Goal: Task Accomplishment & Management: Manage account settings

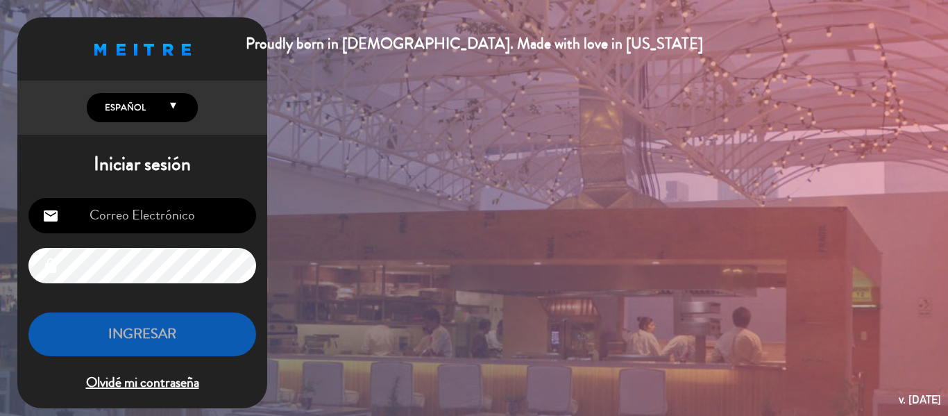
click at [176, 209] on input "email" at bounding box center [142, 215] width 228 height 35
drag, startPoint x: 216, startPoint y: 218, endPoint x: 41, endPoint y: 221, distance: 174.8
click at [41, 221] on input "email" at bounding box center [142, 215] width 228 height 35
type input "[EMAIL_ADDRESS][DOMAIN_NAME]"
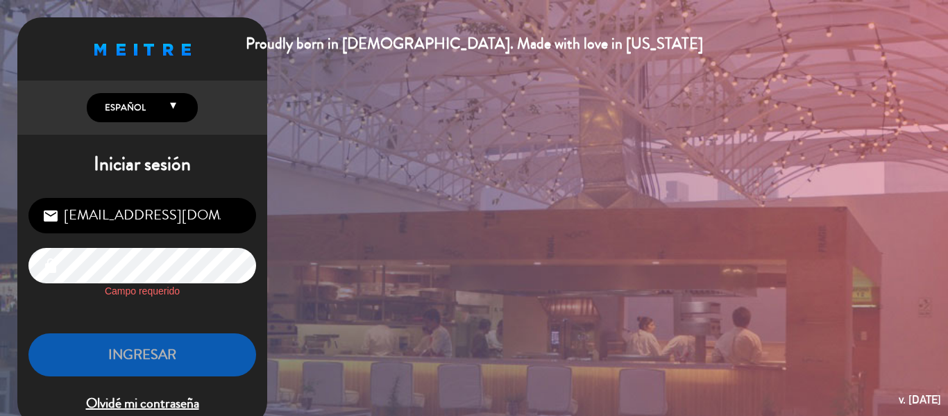
click at [147, 385] on div "INGRESAR Olvidé mi contraseña" at bounding box center [142, 374] width 228 height 82
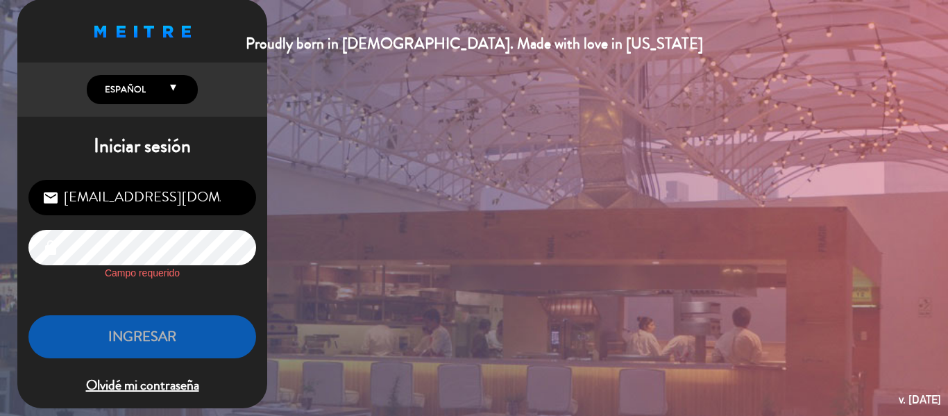
scroll to position [28, 0]
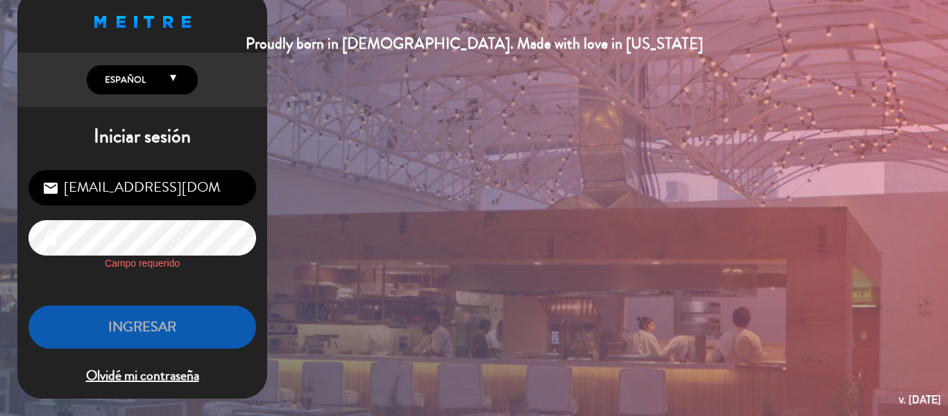
click at [143, 377] on span "Olvidé mi contraseña" at bounding box center [142, 375] width 228 height 23
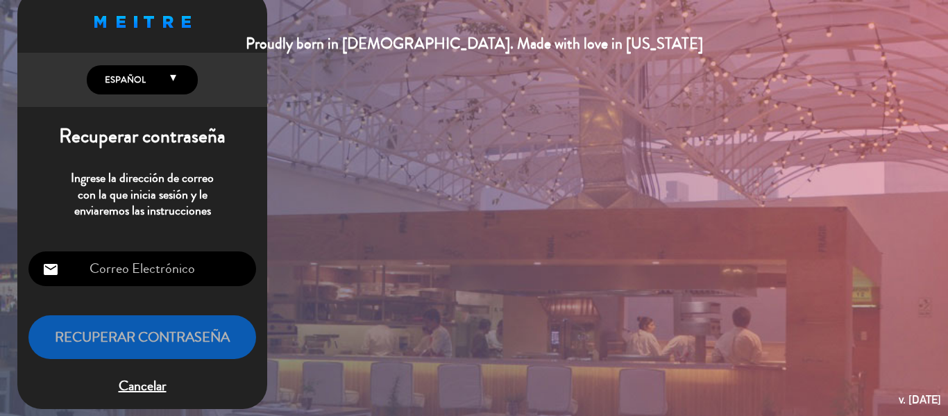
click at [164, 268] on input "email" at bounding box center [142, 268] width 228 height 35
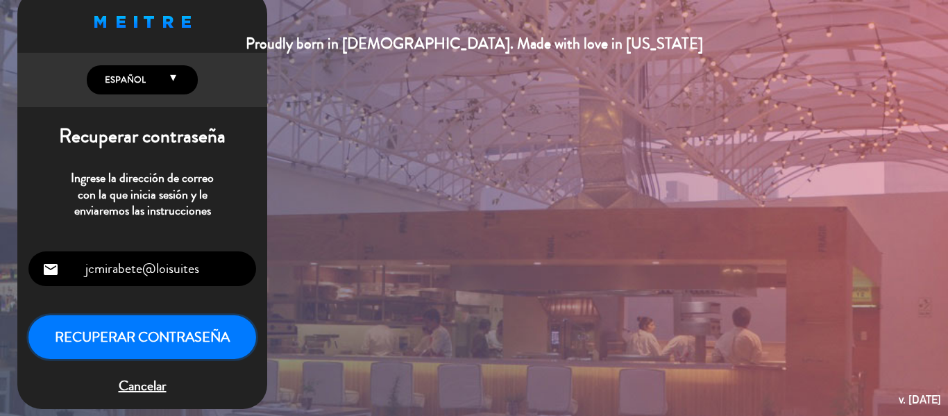
click at [162, 344] on button "Recuperar contraseña" at bounding box center [142, 337] width 228 height 44
type input "[EMAIL_ADDRESS][DOMAIN_NAME]"
click at [28, 315] on button "Recuperar contraseña" at bounding box center [142, 337] width 228 height 44
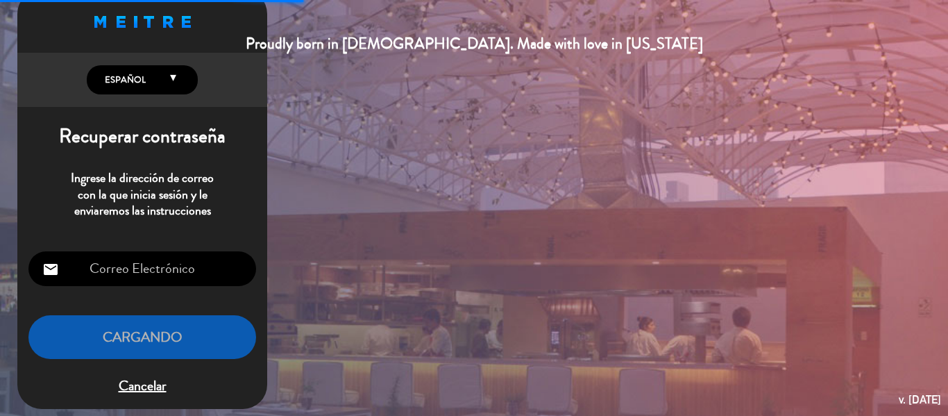
scroll to position [10, 0]
